Goal: Transaction & Acquisition: Purchase product/service

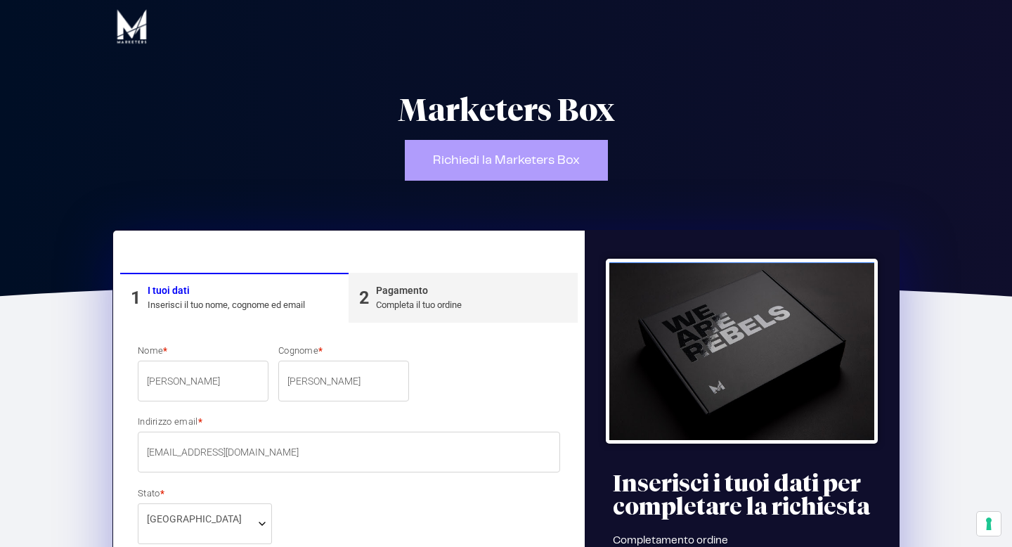
select select "VE"
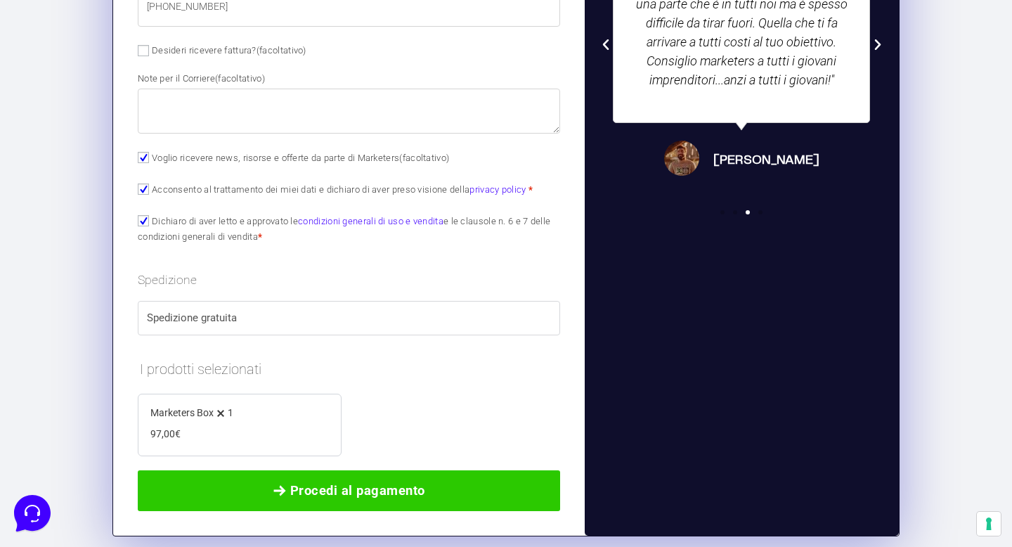
scroll to position [806, 0]
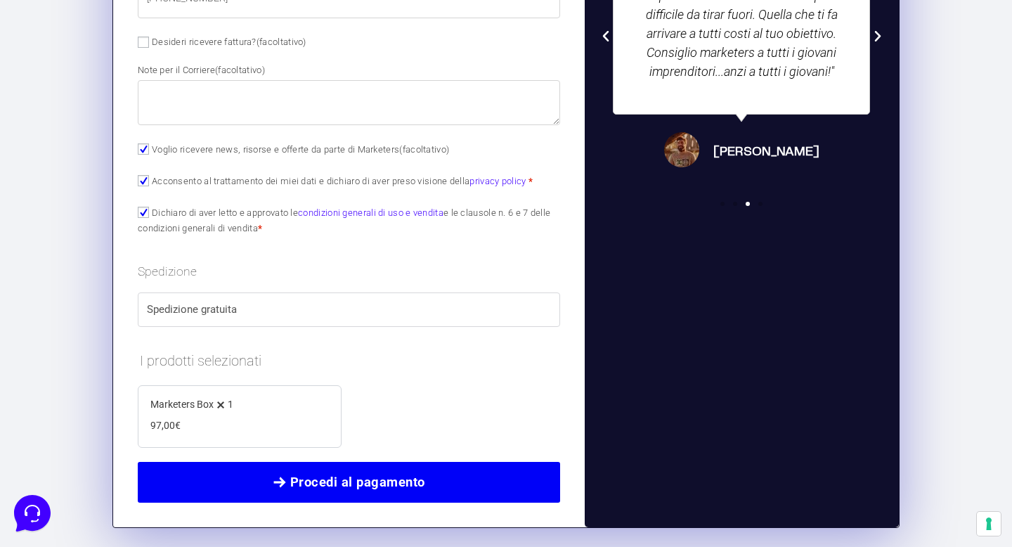
click at [316, 480] on span "Procedi al pagamento" at bounding box center [357, 482] width 135 height 20
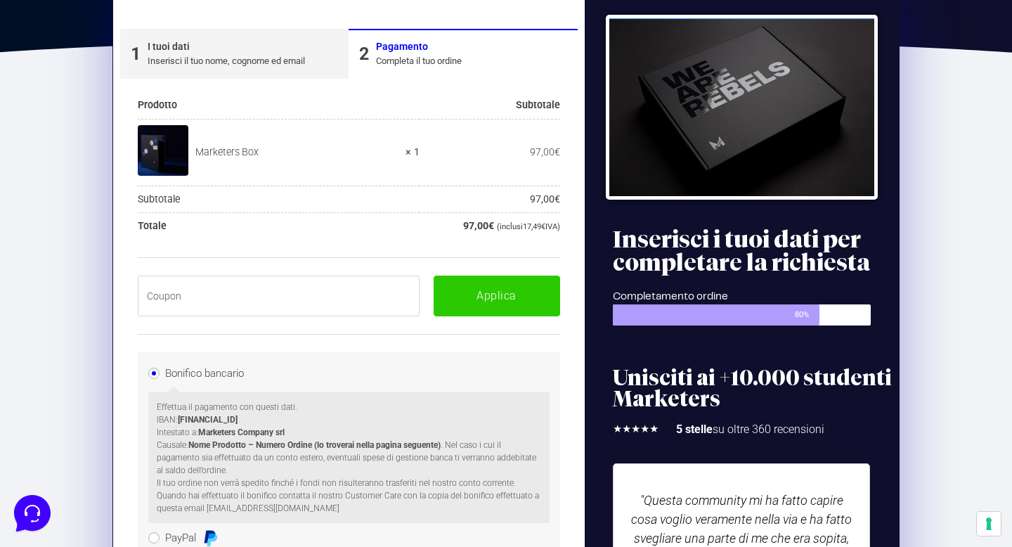
scroll to position [238, 0]
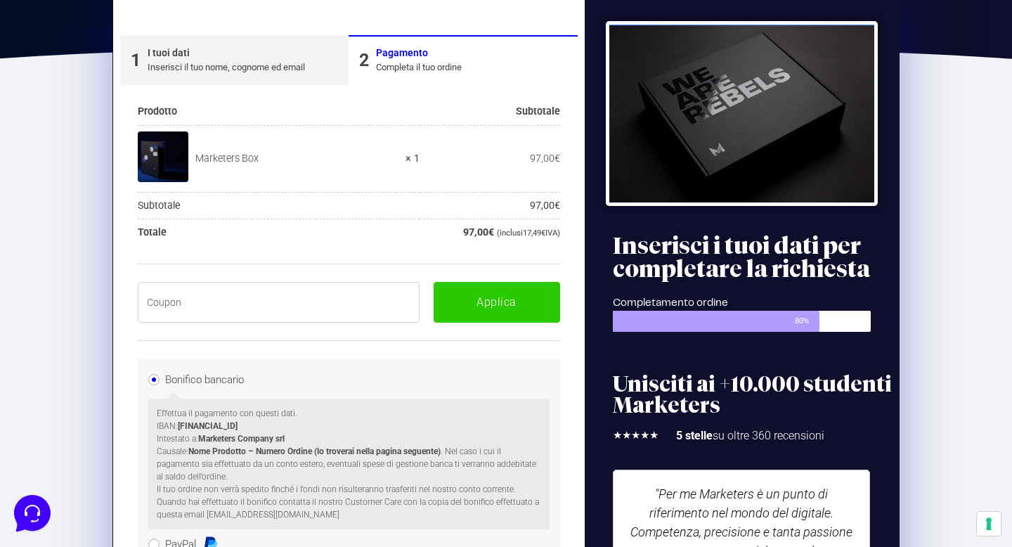
click at [311, 279] on div "Applica" at bounding box center [349, 302] width 422 height 77
click at [308, 295] on input "text" at bounding box center [279, 302] width 282 height 41
paste input "BOXPRO100OFF"
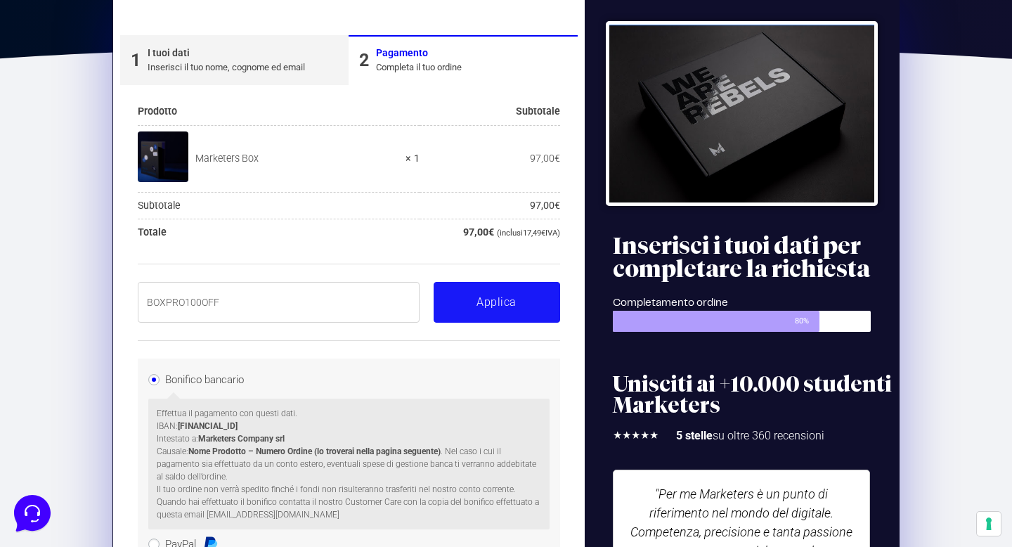
type input "BOXPRO100OFF"
click at [493, 295] on button "Applica" at bounding box center [497, 302] width 127 height 41
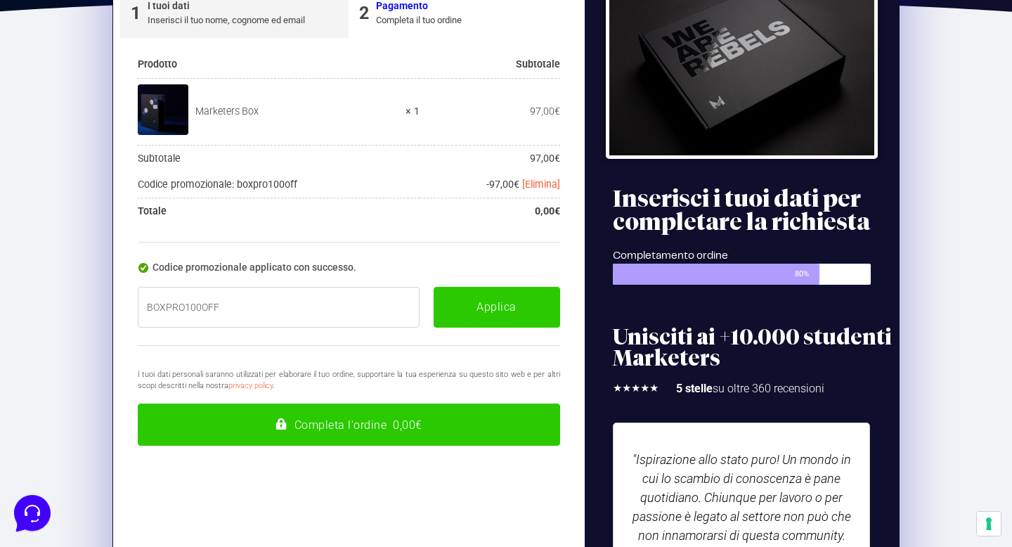
scroll to position [292, 0]
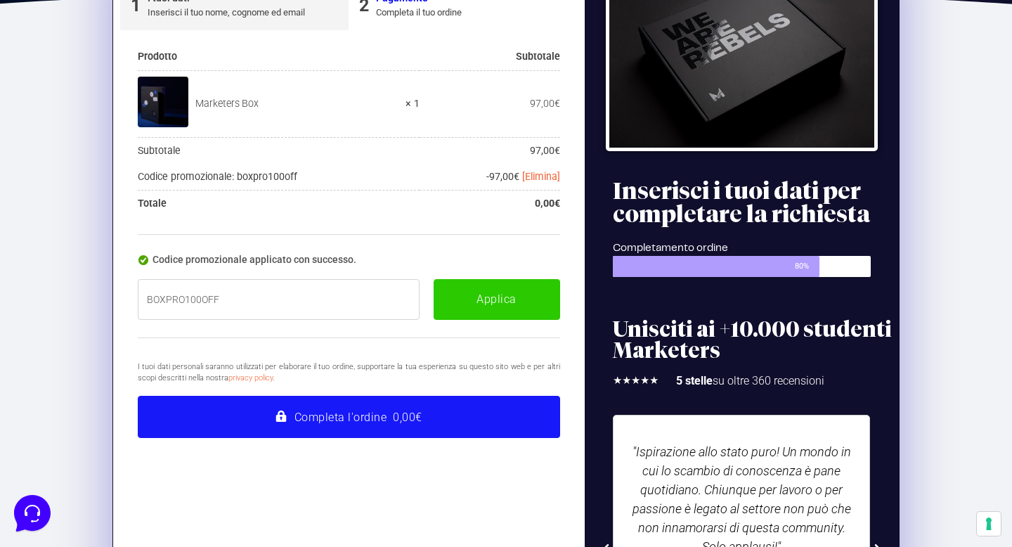
click at [420, 414] on button "Completa l'ordine 0,00€" at bounding box center [349, 417] width 422 height 42
